Goal: Consume media (video, audio): Consume media (video, audio)

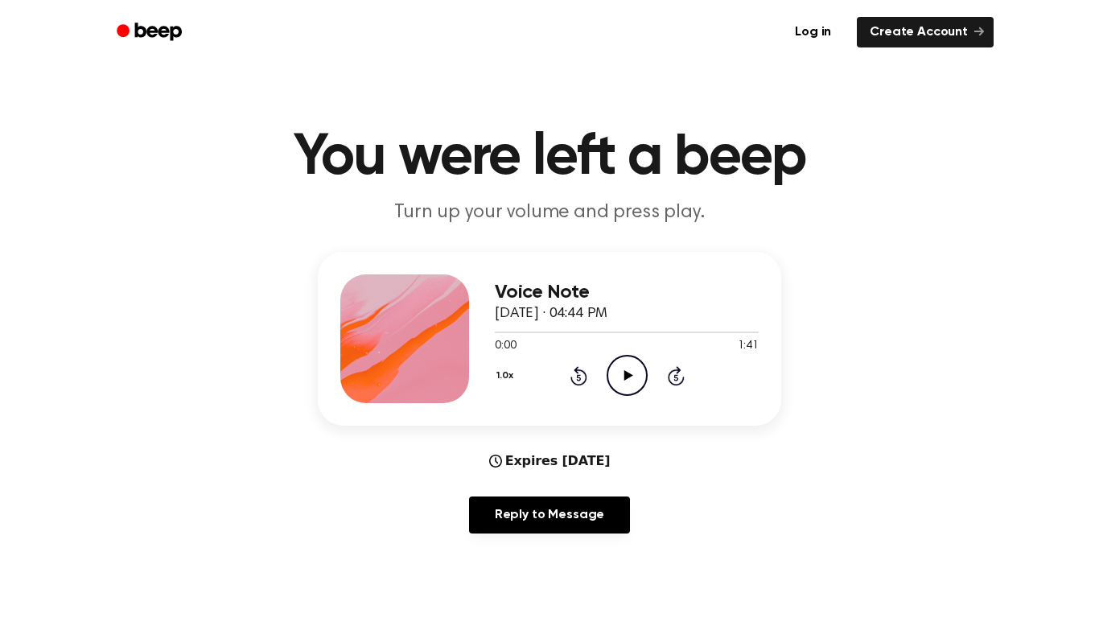
click at [621, 383] on icon "Play Audio" at bounding box center [626, 375] width 41 height 41
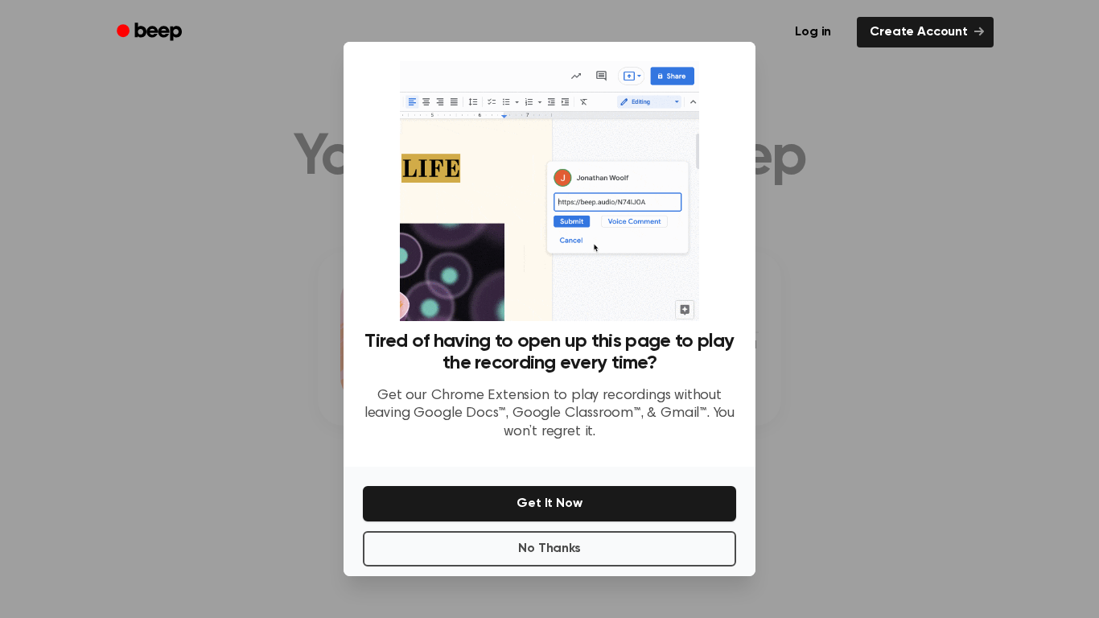
click at [216, 475] on div at bounding box center [549, 309] width 1099 height 618
click at [101, 283] on div at bounding box center [549, 309] width 1099 height 618
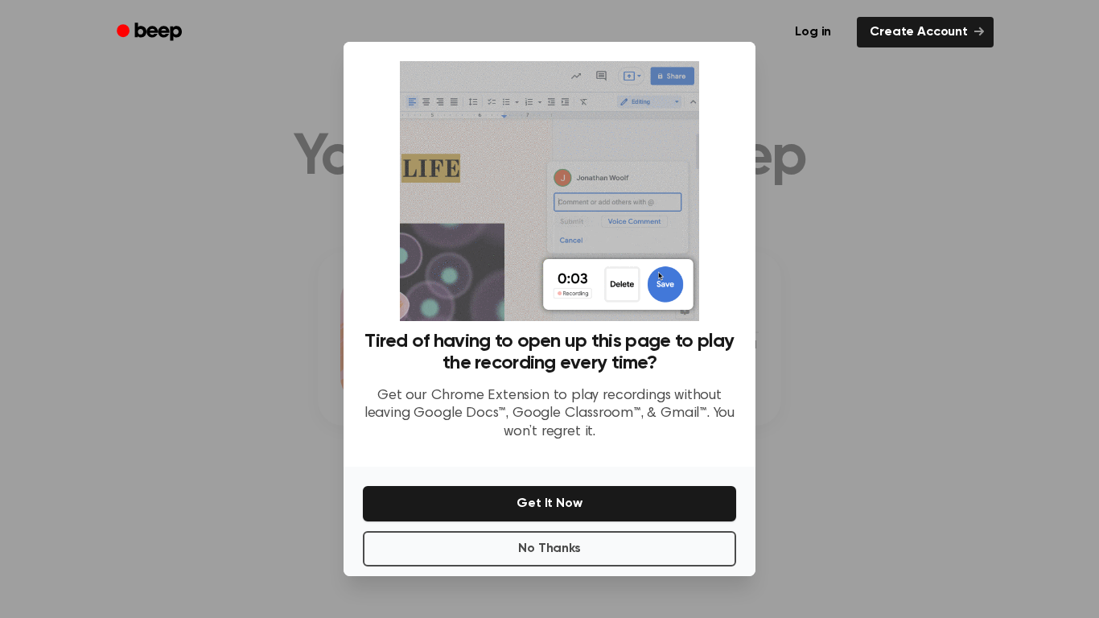
click at [101, 283] on div at bounding box center [549, 309] width 1099 height 618
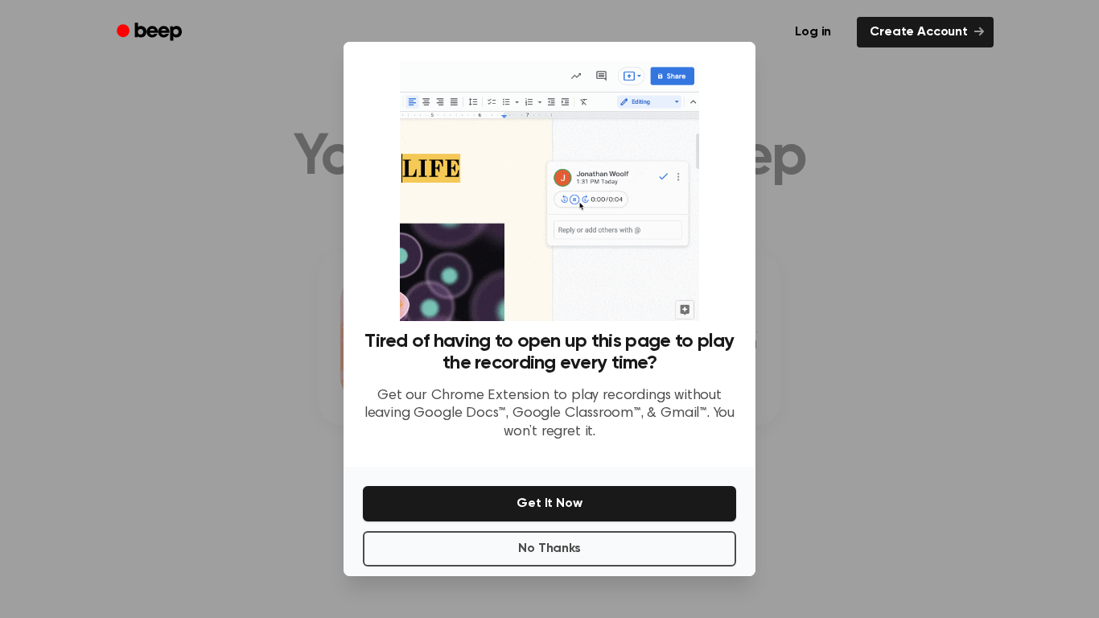
click at [101, 283] on div at bounding box center [549, 309] width 1099 height 618
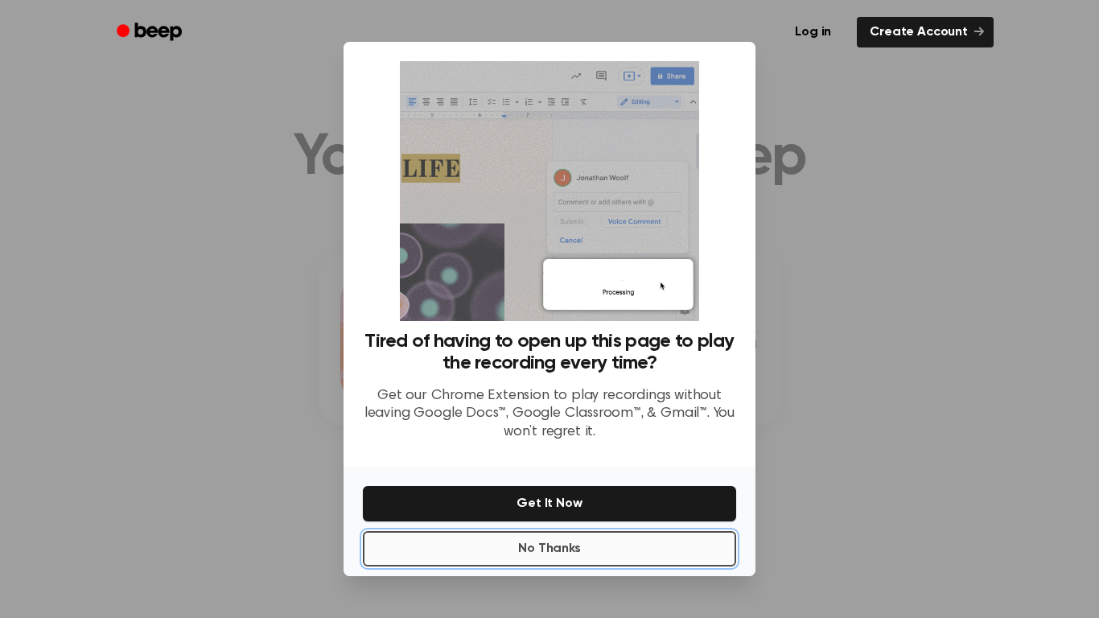
click at [415, 546] on button "No Thanks" at bounding box center [549, 548] width 373 height 35
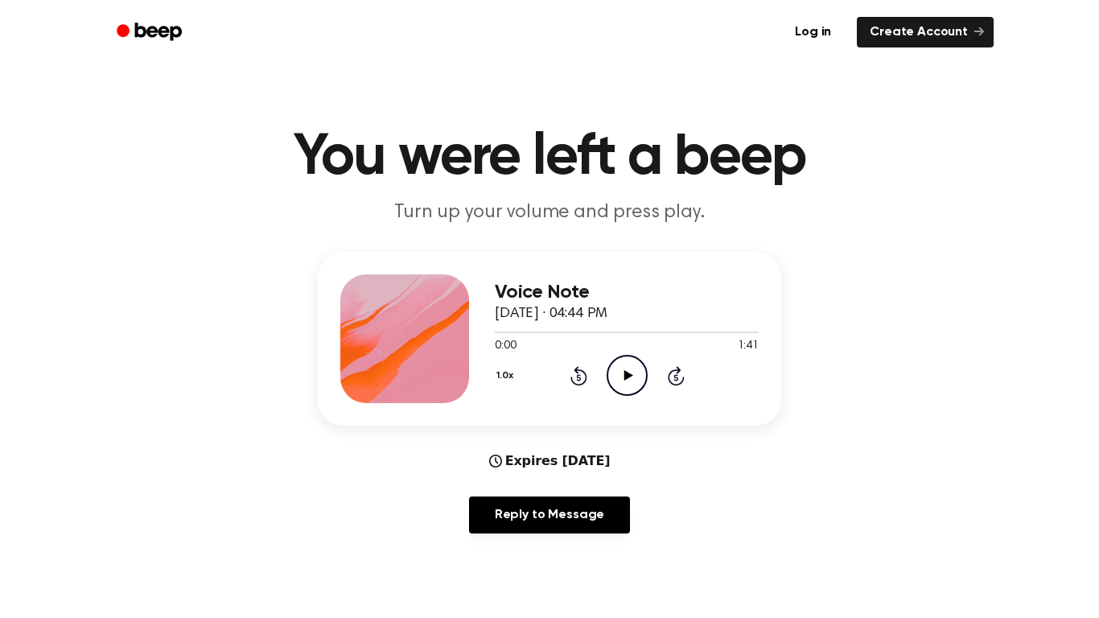
click at [635, 371] on icon "Play Audio" at bounding box center [626, 375] width 41 height 41
click at [580, 376] on icon "Rewind 5 seconds" at bounding box center [578, 375] width 18 height 21
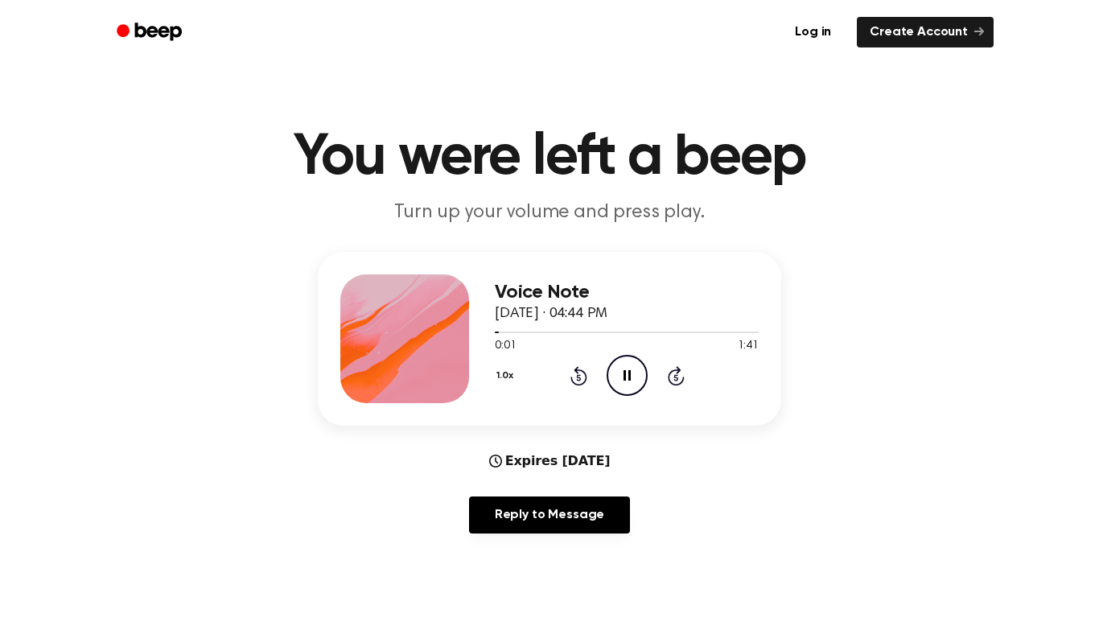
click at [580, 376] on icon "Rewind 5 seconds" at bounding box center [578, 375] width 18 height 21
click at [577, 374] on icon at bounding box center [578, 375] width 17 height 19
click at [573, 372] on icon "Rewind 5 seconds" at bounding box center [578, 375] width 18 height 21
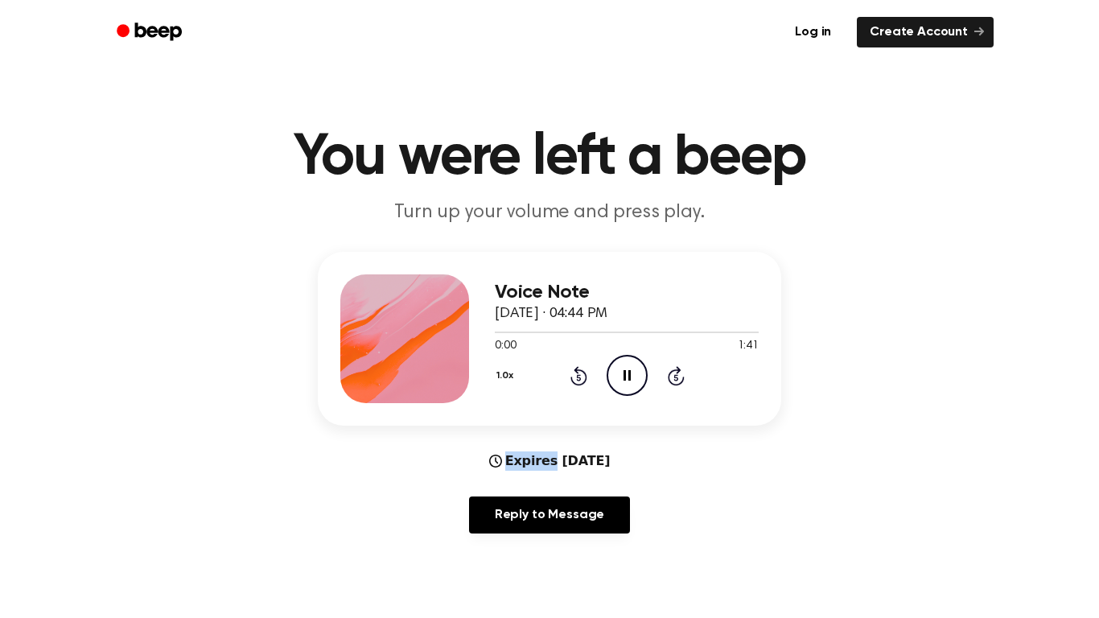
click at [573, 372] on icon "Rewind 5 seconds" at bounding box center [578, 375] width 18 height 21
click at [575, 373] on icon "Rewind 5 seconds" at bounding box center [578, 375] width 18 height 21
click at [578, 379] on icon "Rewind 5 seconds" at bounding box center [578, 375] width 18 height 21
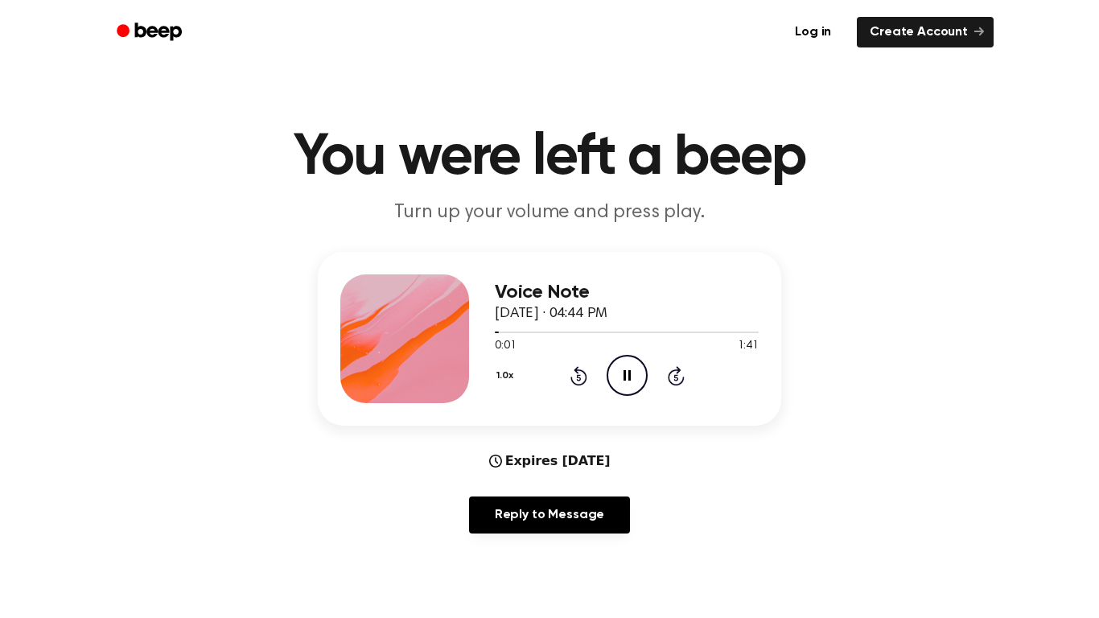
click at [578, 379] on icon "Rewind 5 seconds" at bounding box center [578, 375] width 18 height 21
click at [617, 373] on icon "Pause Audio" at bounding box center [626, 375] width 41 height 41
click at [577, 372] on icon at bounding box center [578, 375] width 17 height 19
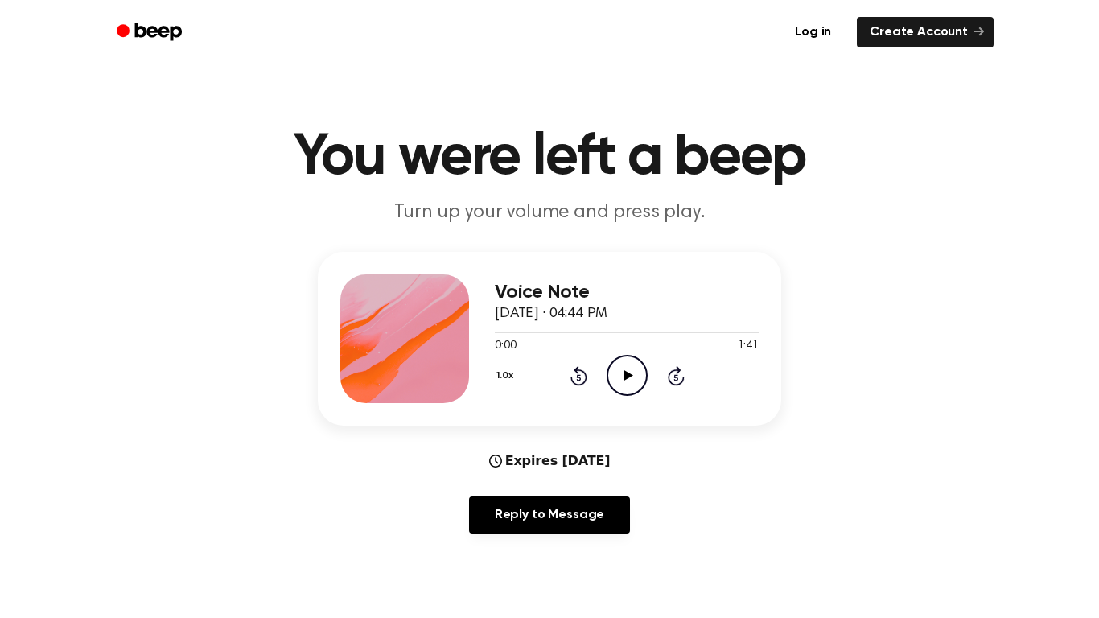
click at [577, 372] on icon at bounding box center [578, 375] width 17 height 19
click at [611, 375] on icon "Play Audio" at bounding box center [626, 375] width 41 height 41
click at [577, 376] on icon at bounding box center [578, 377] width 4 height 6
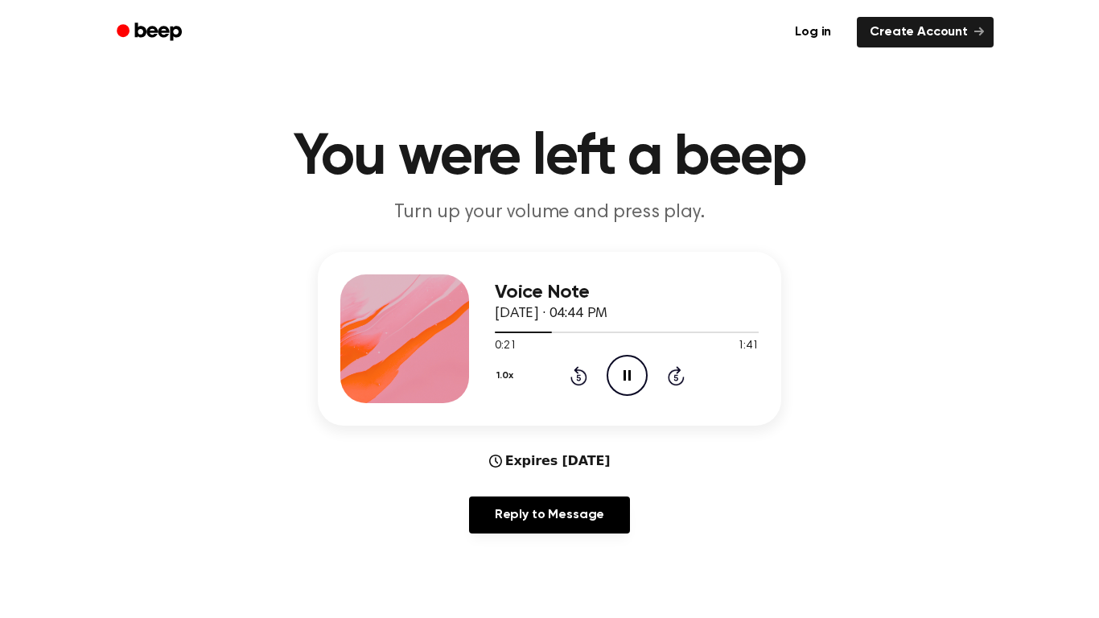
click at [577, 376] on icon at bounding box center [578, 377] width 4 height 6
click at [582, 373] on icon "Rewind 5 seconds" at bounding box center [578, 375] width 18 height 21
click at [627, 373] on icon "Pause Audio" at bounding box center [626, 375] width 41 height 41
click at [627, 373] on icon at bounding box center [627, 375] width 9 height 10
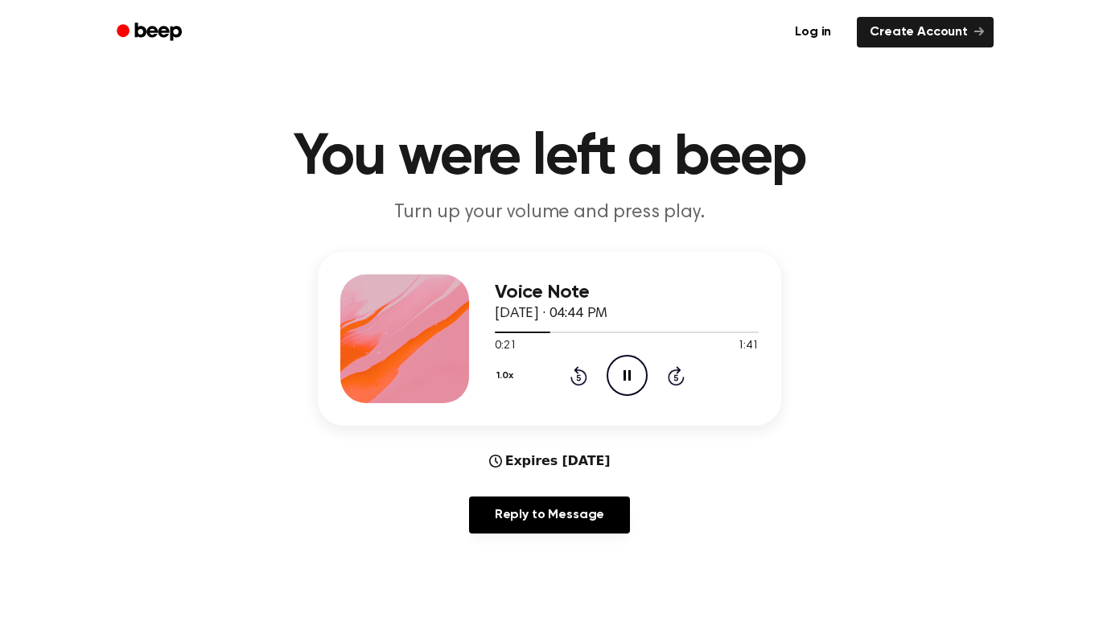
click at [627, 373] on icon "Pause Audio" at bounding box center [626, 375] width 41 height 41
click at [580, 372] on icon "Rewind 5 seconds" at bounding box center [578, 375] width 18 height 21
click at [617, 368] on icon "Play Audio" at bounding box center [626, 375] width 41 height 41
click at [577, 376] on icon "Rewind 5 seconds" at bounding box center [578, 375] width 18 height 21
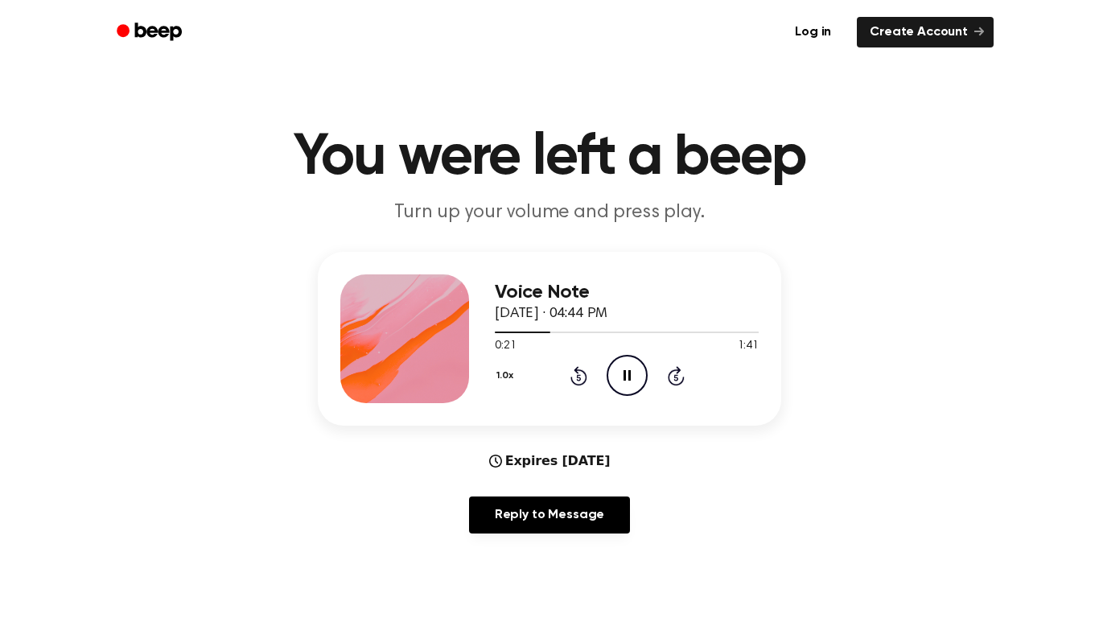
click at [578, 376] on icon "Rewind 5 seconds" at bounding box center [578, 375] width 18 height 21
click at [612, 374] on icon "Pause Audio" at bounding box center [626, 375] width 41 height 41
click at [612, 374] on icon "Play Audio" at bounding box center [626, 375] width 41 height 41
click at [623, 374] on icon at bounding box center [626, 375] width 7 height 10
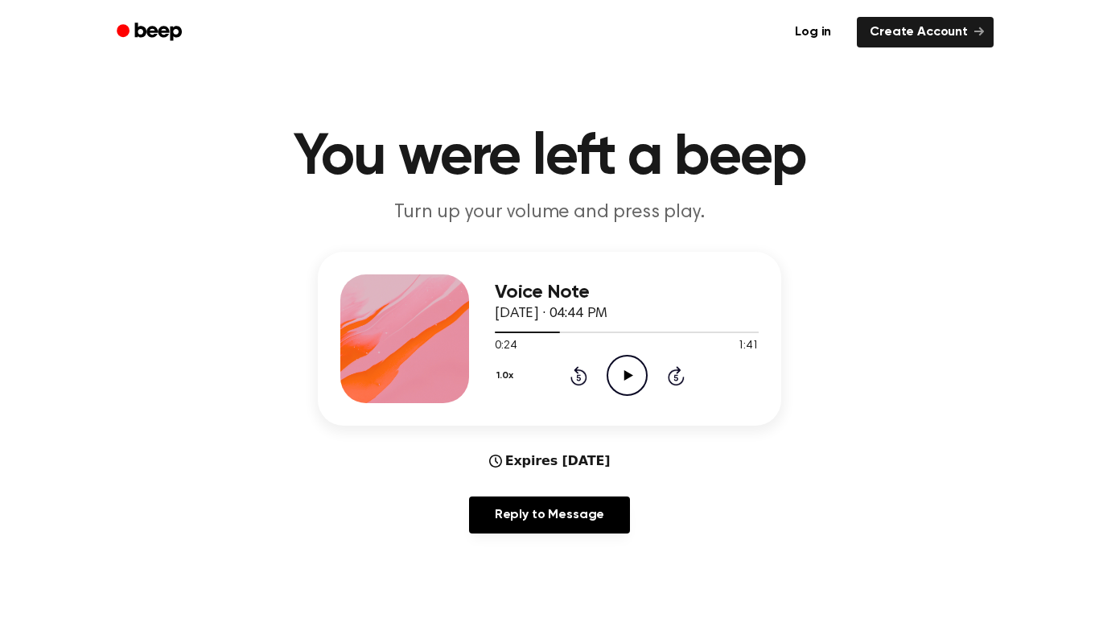
click at [575, 376] on icon "Rewind 5 seconds" at bounding box center [578, 375] width 18 height 21
click at [588, 381] on div "1.0x Rewind 5 seconds Play Audio Skip 5 seconds" at bounding box center [627, 375] width 264 height 41
click at [576, 374] on icon "Rewind 5 seconds" at bounding box center [578, 375] width 18 height 21
click at [615, 374] on icon "Play Audio" at bounding box center [626, 375] width 41 height 41
click at [633, 365] on icon "Pause Audio" at bounding box center [626, 375] width 41 height 41
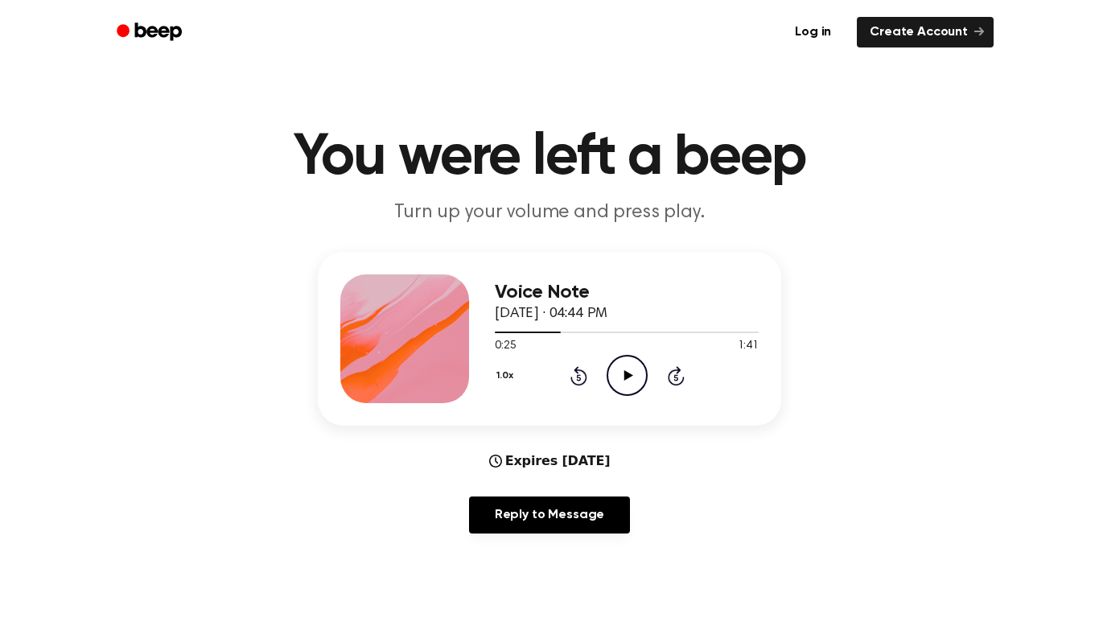
click at [579, 376] on icon at bounding box center [578, 377] width 4 height 6
click at [619, 372] on icon "Play Audio" at bounding box center [626, 375] width 41 height 41
click at [619, 372] on icon "Pause Audio" at bounding box center [626, 375] width 41 height 41
click at [579, 375] on icon at bounding box center [578, 377] width 4 height 6
click at [631, 369] on icon "Play Audio" at bounding box center [626, 375] width 41 height 41
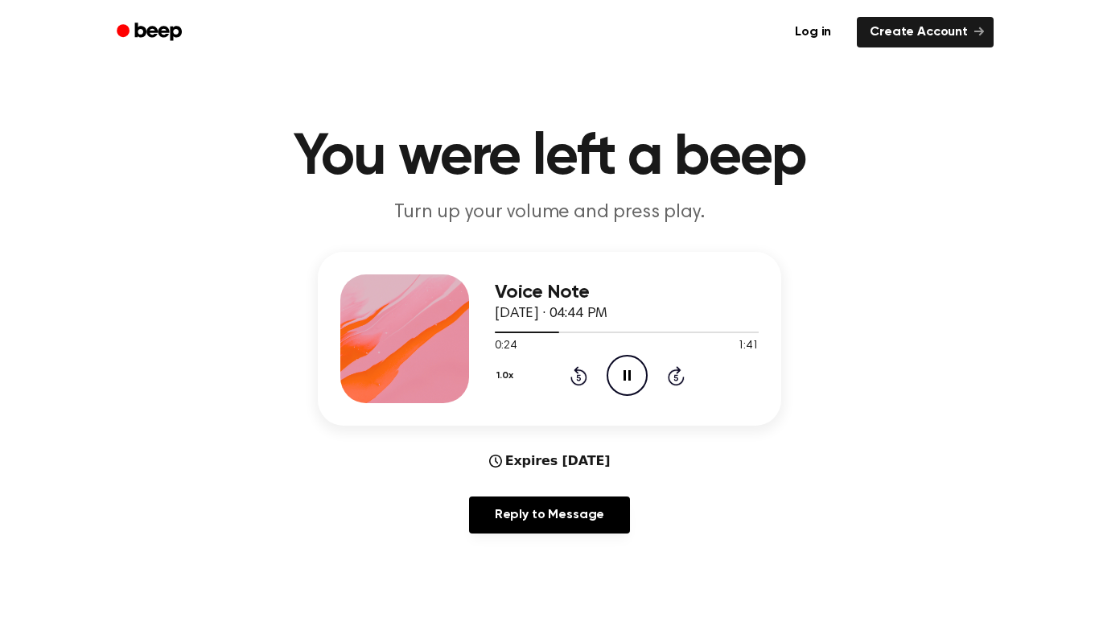
click at [631, 369] on icon "Pause Audio" at bounding box center [626, 375] width 41 height 41
click at [631, 369] on icon "Play Audio" at bounding box center [626, 375] width 41 height 41
click at [561, 376] on div "1.0x Rewind 5 seconds Pause Audio Skip 5 seconds" at bounding box center [627, 375] width 264 height 41
click at [579, 376] on icon "Rewind 5 seconds" at bounding box center [578, 375] width 18 height 21
click at [688, 371] on div "1.0x Rewind 5 seconds Pause Audio Skip 5 seconds" at bounding box center [627, 375] width 264 height 41
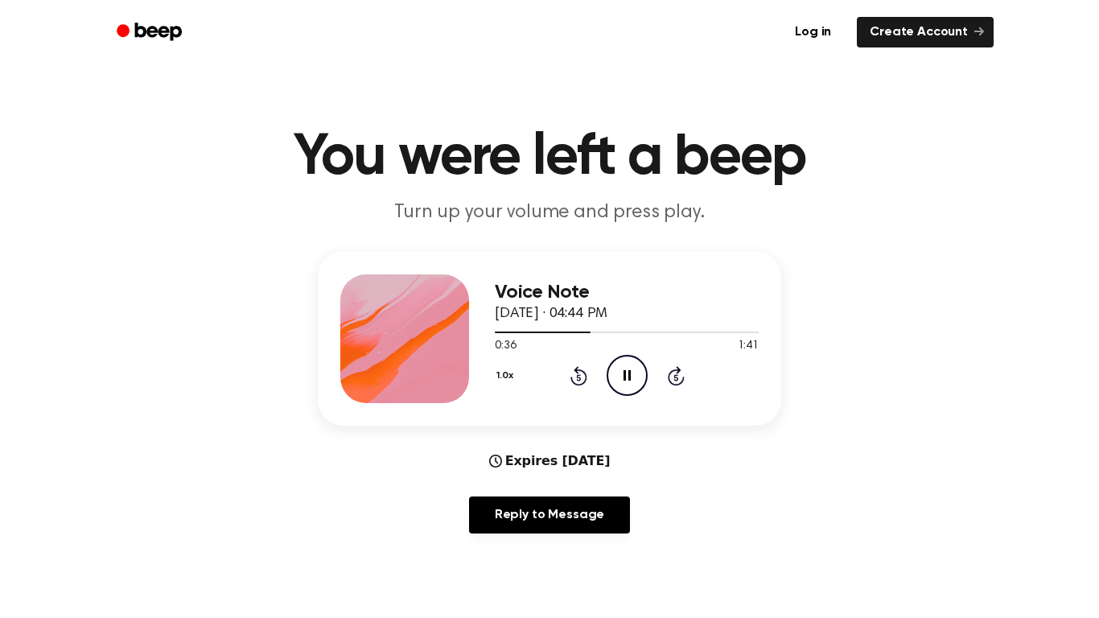
click at [676, 371] on icon at bounding box center [676, 375] width 17 height 19
click at [582, 371] on icon at bounding box center [578, 375] width 17 height 19
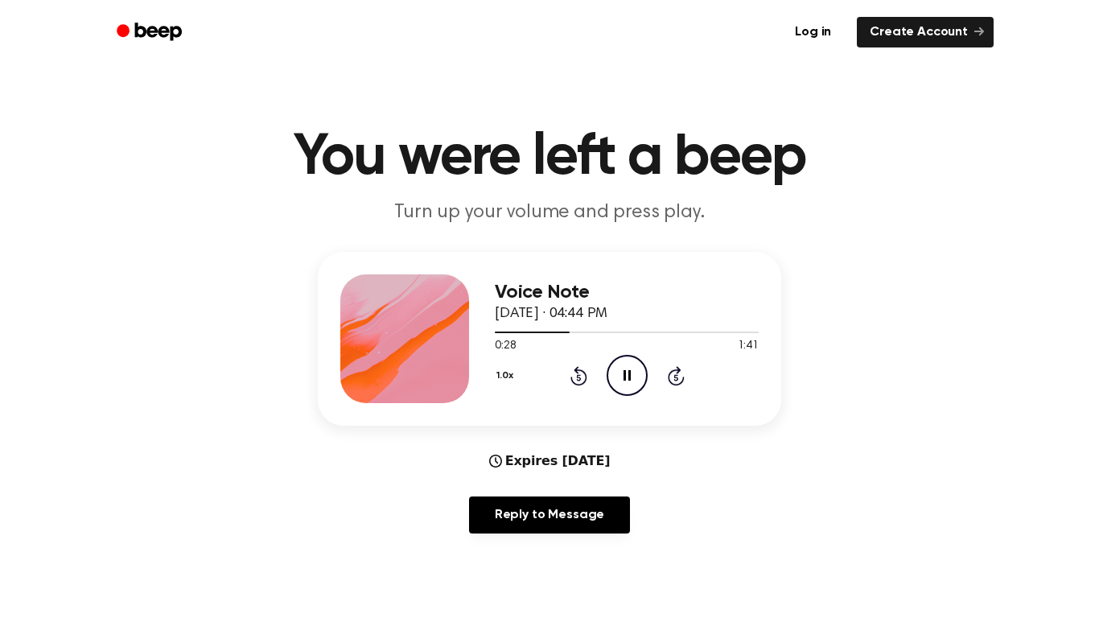
click at [582, 371] on icon at bounding box center [578, 375] width 17 height 19
click at [621, 375] on icon "Pause Audio" at bounding box center [626, 375] width 41 height 41
click at [621, 375] on icon "Play Audio" at bounding box center [626, 375] width 41 height 41
click at [585, 379] on icon at bounding box center [578, 375] width 17 height 19
click at [635, 376] on icon "Pause Audio" at bounding box center [626, 375] width 41 height 41
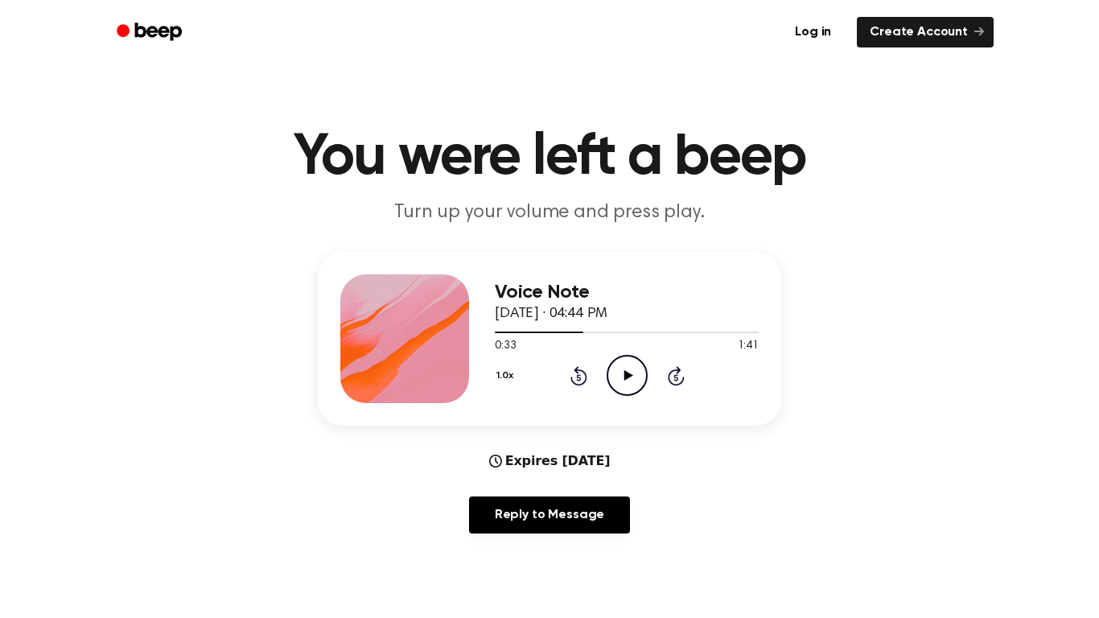
click at [635, 376] on icon "Play Audio" at bounding box center [626, 375] width 41 height 41
click at [576, 376] on icon "Rewind 5 seconds" at bounding box center [578, 375] width 18 height 21
click at [619, 376] on icon "Pause Audio" at bounding box center [626, 375] width 41 height 41
click at [619, 376] on icon "Play Audio" at bounding box center [626, 375] width 41 height 41
click at [577, 376] on icon at bounding box center [578, 377] width 4 height 6
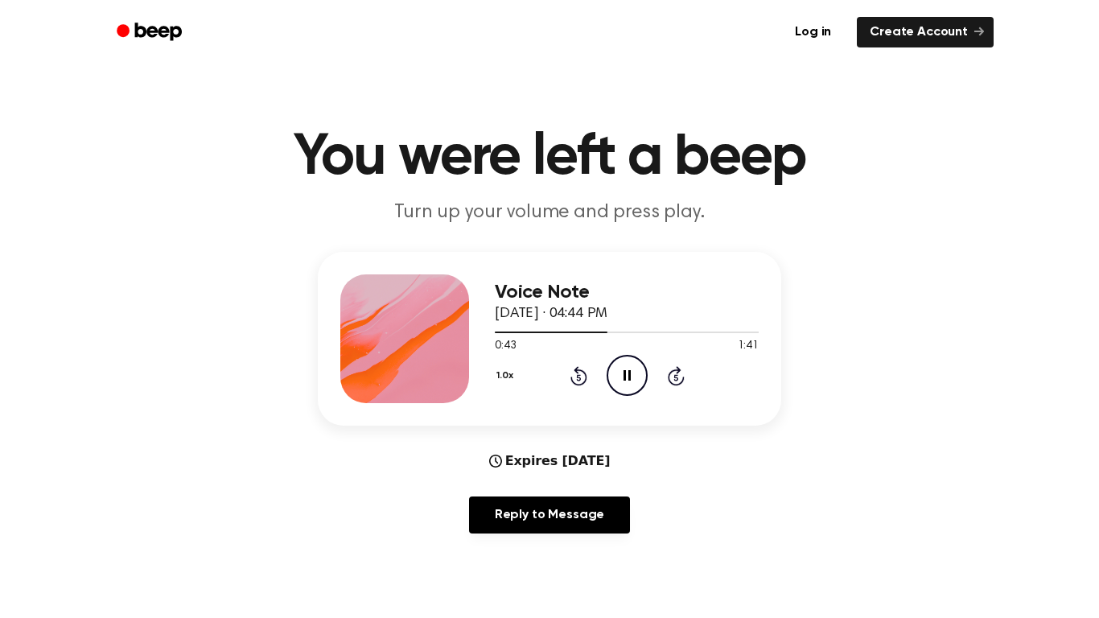
click at [604, 372] on div "1.0x Rewind 5 seconds Pause Audio Skip 5 seconds" at bounding box center [627, 375] width 264 height 41
click at [622, 373] on icon "Pause Audio" at bounding box center [626, 375] width 41 height 41
click at [622, 373] on icon "Play Audio" at bounding box center [626, 375] width 41 height 41
click at [622, 373] on icon "Pause Audio" at bounding box center [626, 375] width 41 height 41
click at [622, 373] on icon "Play Audio" at bounding box center [626, 375] width 41 height 41
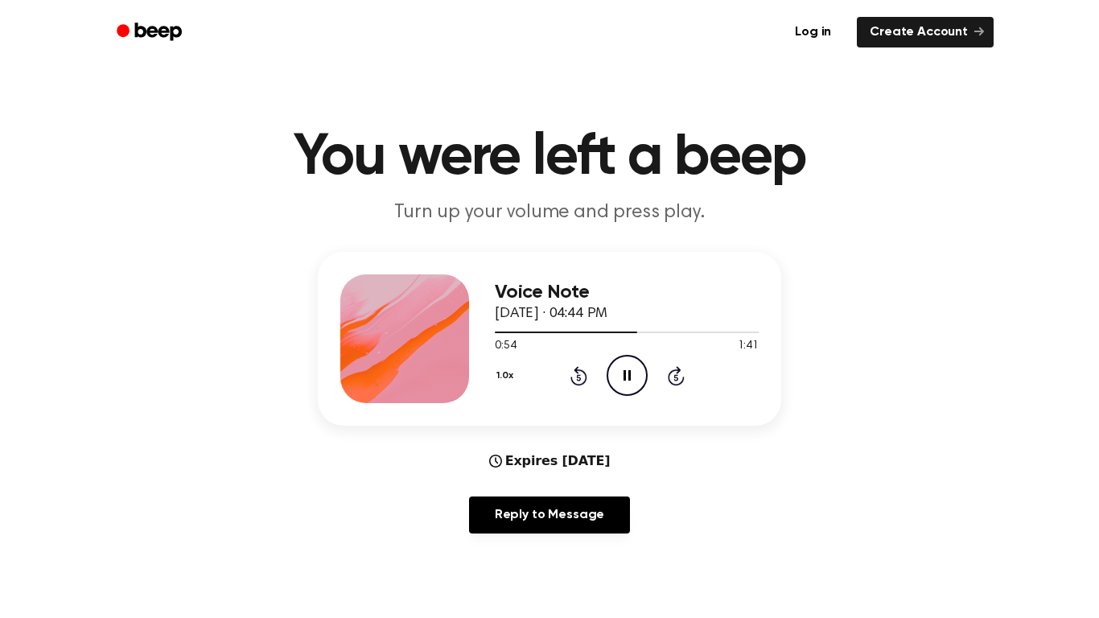
click at [622, 373] on icon "Pause Audio" at bounding box center [626, 375] width 41 height 41
click at [622, 373] on icon "Play Audio" at bounding box center [626, 375] width 41 height 41
click at [622, 373] on icon "Pause Audio" at bounding box center [626, 375] width 41 height 41
click at [622, 373] on icon "Play Audio" at bounding box center [626, 375] width 41 height 41
click at [622, 373] on icon "Pause Audio" at bounding box center [626, 375] width 41 height 41
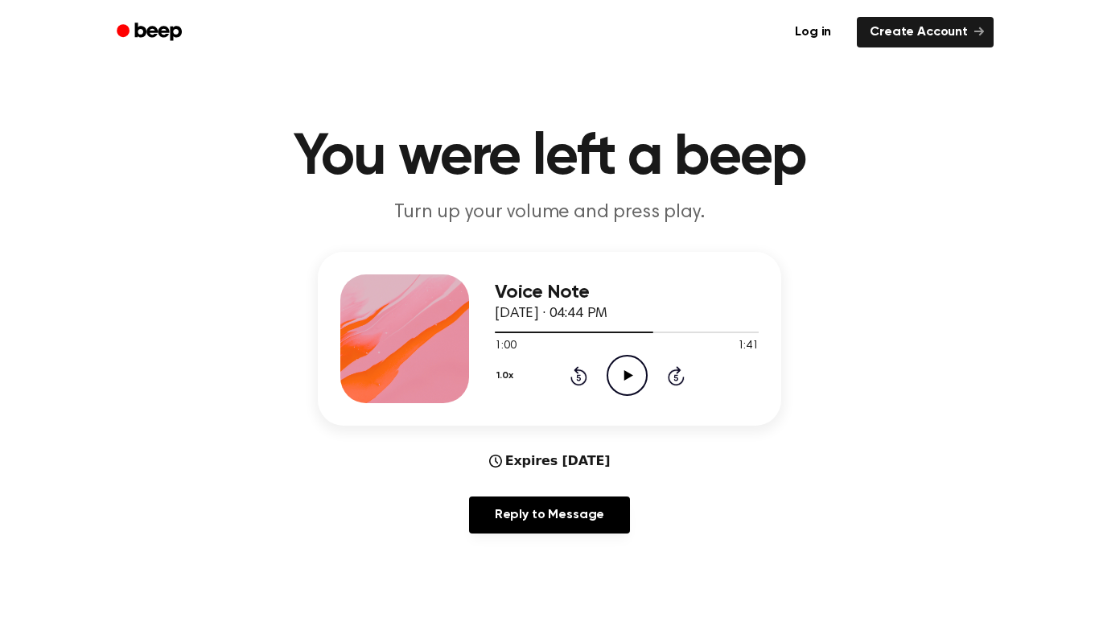
click at [622, 373] on icon "Play Audio" at bounding box center [626, 375] width 41 height 41
click at [623, 374] on icon at bounding box center [626, 375] width 7 height 10
click at [578, 372] on icon "Rewind 5 seconds" at bounding box center [578, 375] width 18 height 21
click at [621, 379] on icon "Play Audio" at bounding box center [626, 375] width 41 height 41
click at [573, 371] on icon at bounding box center [578, 375] width 17 height 19
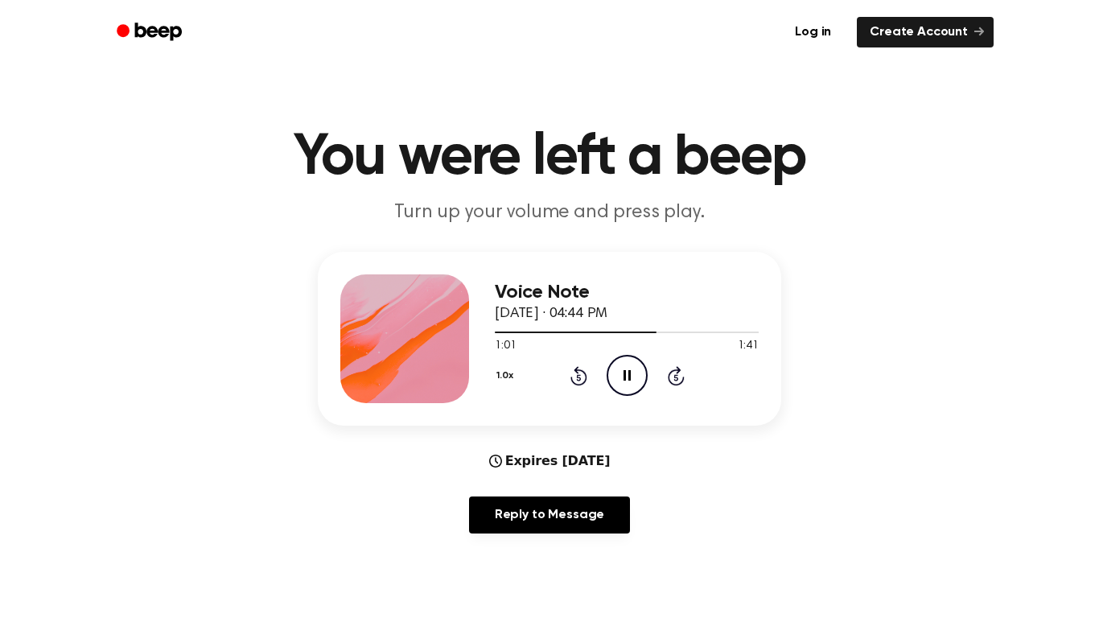
click at [574, 372] on icon "Rewind 5 seconds" at bounding box center [578, 375] width 18 height 21
click at [630, 379] on icon "Pause Audio" at bounding box center [626, 375] width 41 height 41
click at [630, 379] on icon "Play Audio" at bounding box center [626, 375] width 41 height 41
click at [630, 379] on icon "Pause Audio" at bounding box center [626, 375] width 41 height 41
click at [630, 379] on icon "Play Audio" at bounding box center [626, 375] width 41 height 41
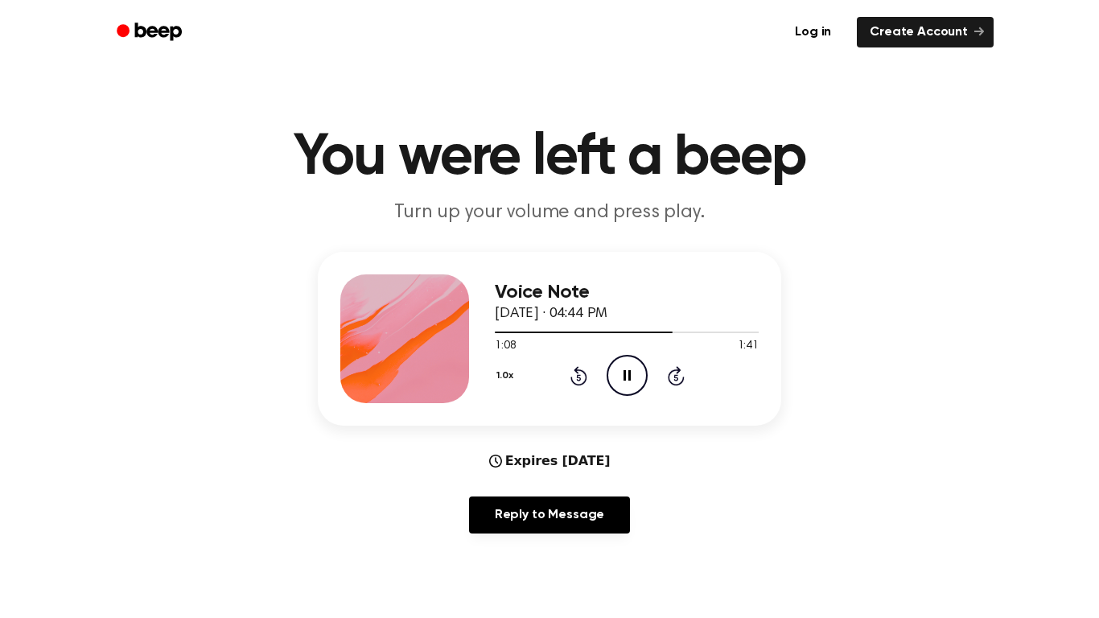
click at [630, 379] on icon "Pause Audio" at bounding box center [626, 375] width 41 height 41
click at [630, 379] on icon "Play Audio" at bounding box center [626, 375] width 41 height 41
click at [630, 379] on icon "Pause Audio" at bounding box center [626, 375] width 41 height 41
click at [630, 379] on icon "Play Audio" at bounding box center [626, 375] width 41 height 41
click at [630, 379] on icon "Pause Audio" at bounding box center [626, 375] width 41 height 41
